Goal: Information Seeking & Learning: Check status

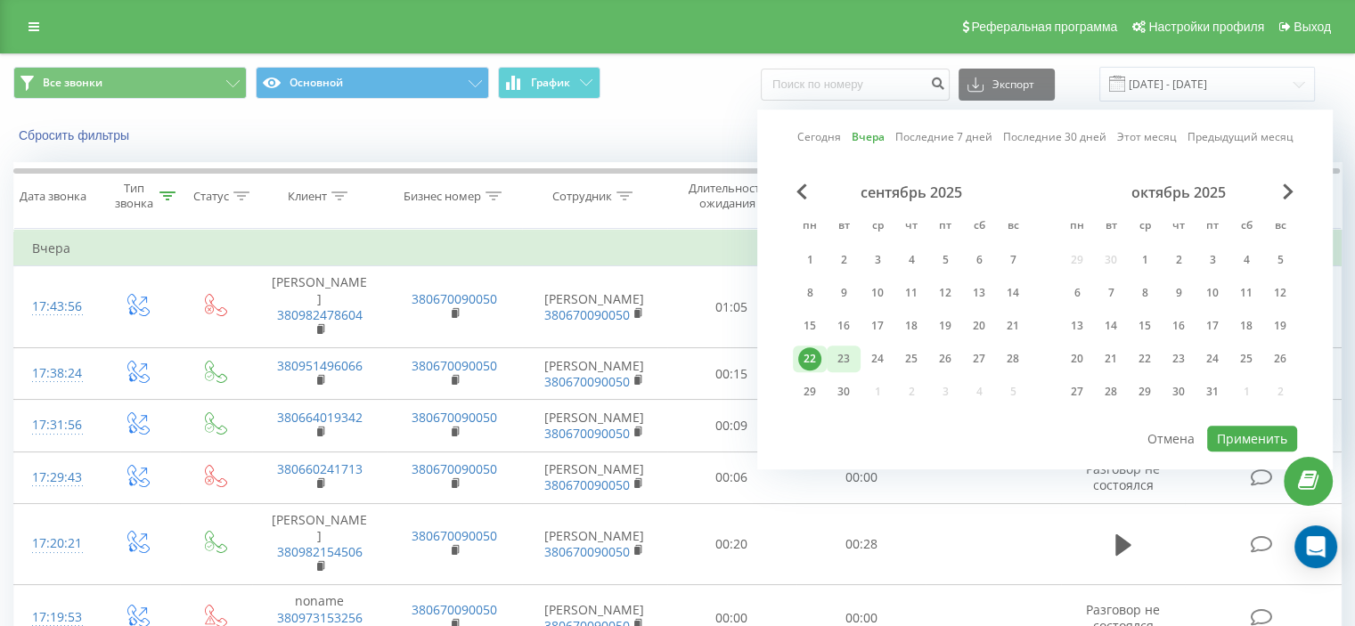
click at [856, 360] on div "23" at bounding box center [844, 359] width 34 height 27
click at [1261, 428] on button "Применить" at bounding box center [1252, 439] width 90 height 26
type input "[DATE] - [DATE]"
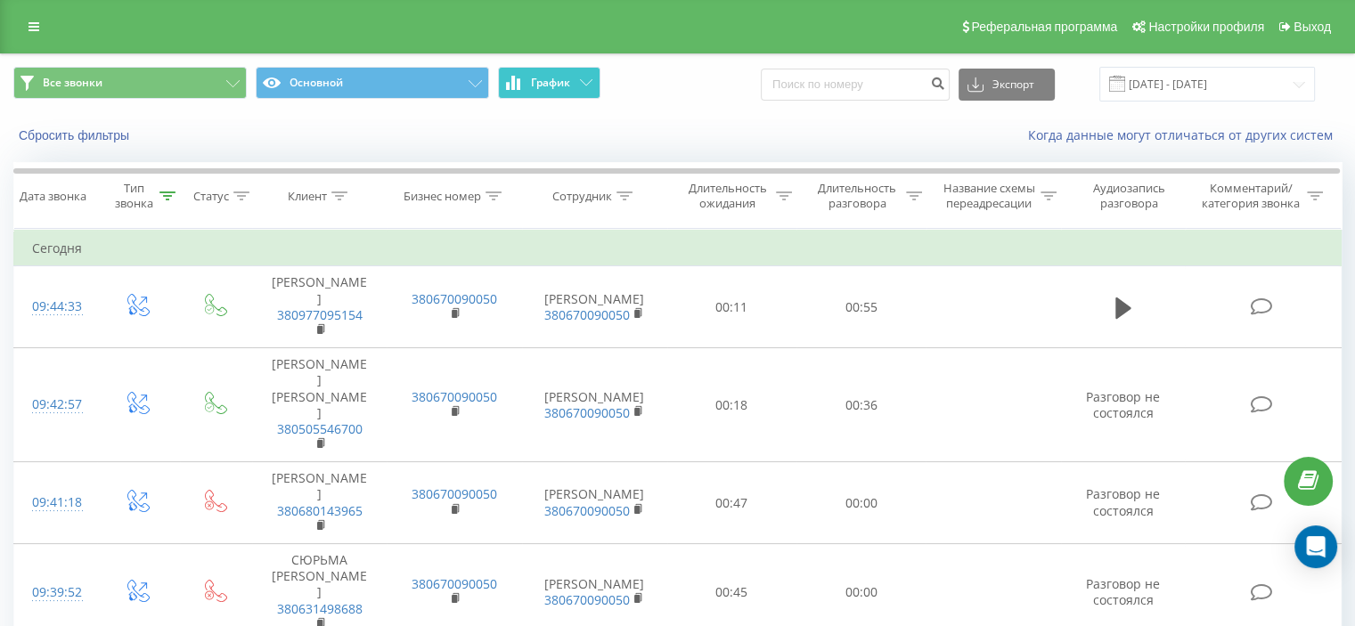
click at [587, 89] on button "График" at bounding box center [549, 83] width 102 height 32
